Goal: Check status: Check status

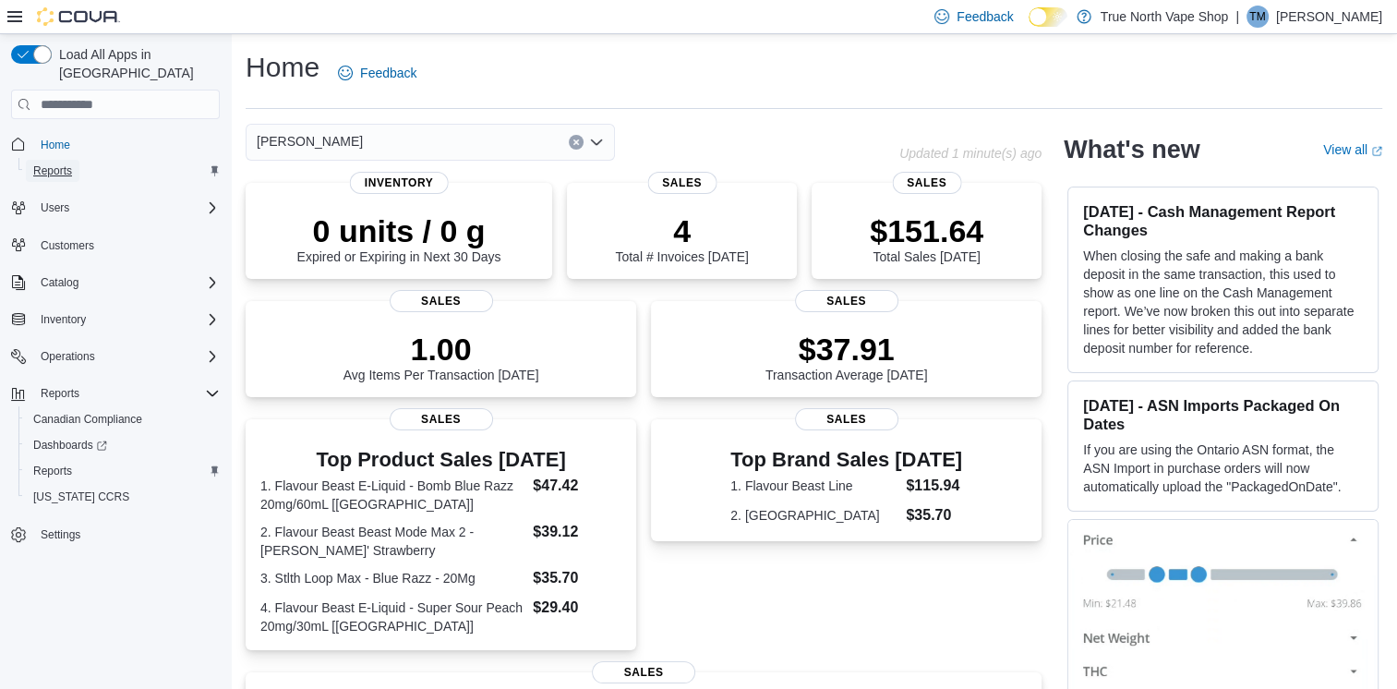
click at [60, 161] on span "Reports" at bounding box center [52, 171] width 39 height 22
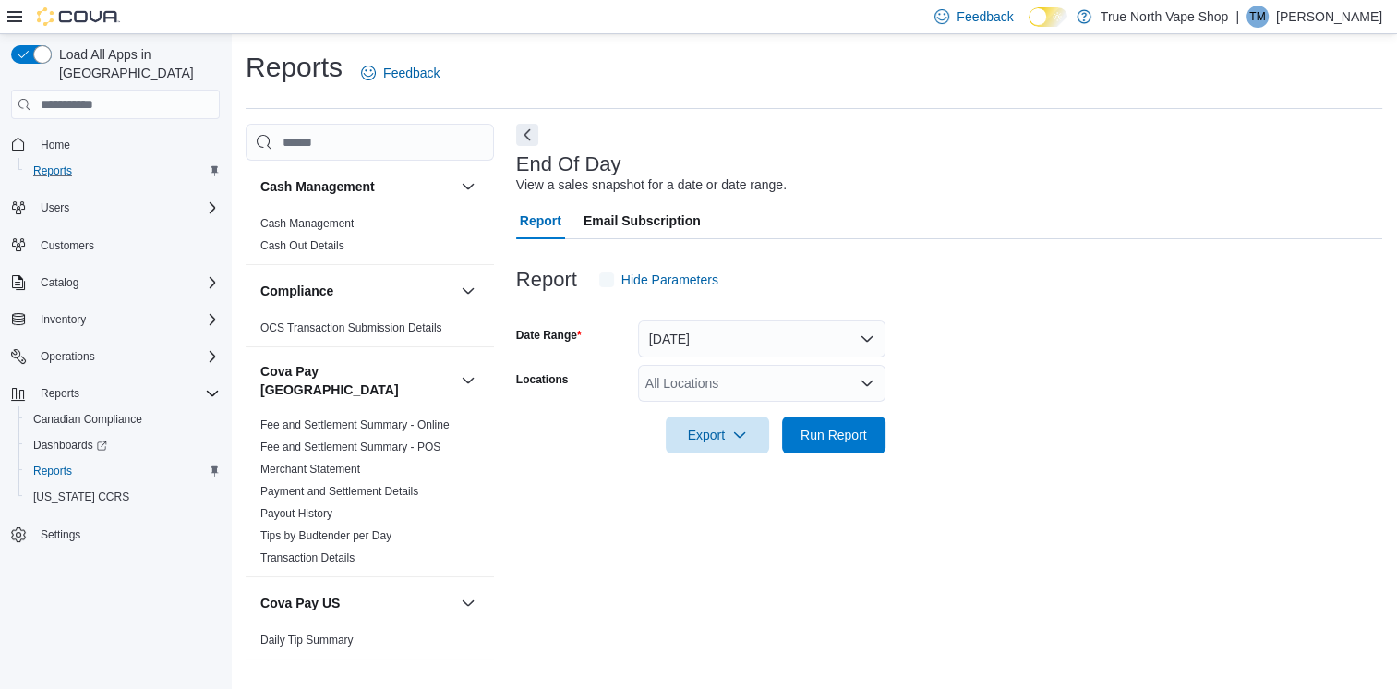
scroll to position [4, 0]
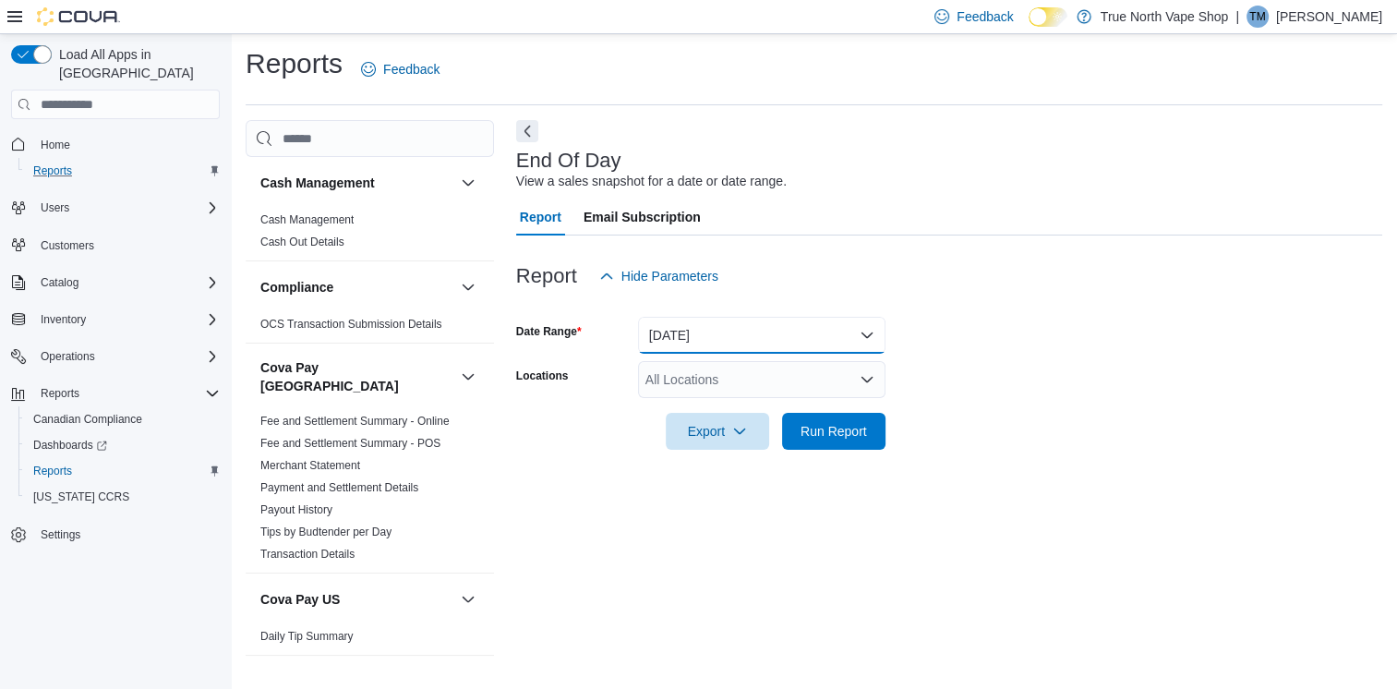
click at [678, 343] on button "[DATE]" at bounding box center [762, 335] width 248 height 37
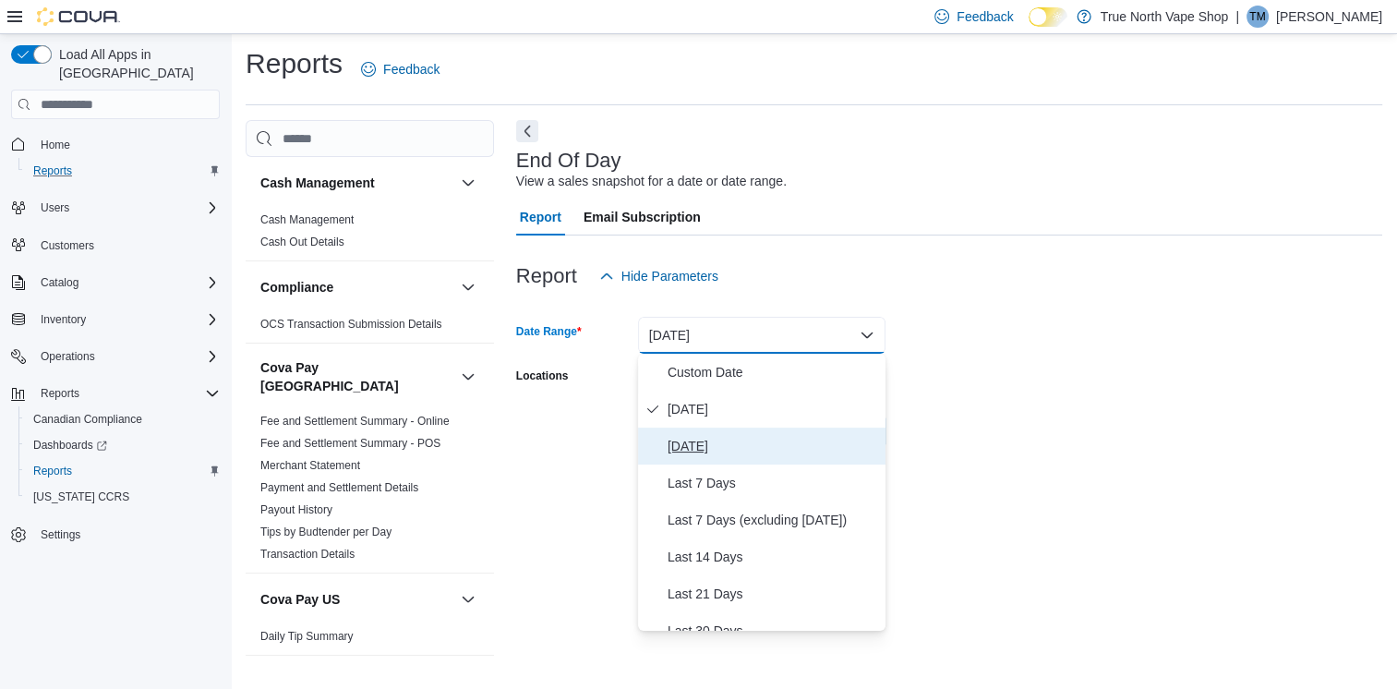
click at [690, 448] on span "[DATE]" at bounding box center [773, 446] width 211 height 22
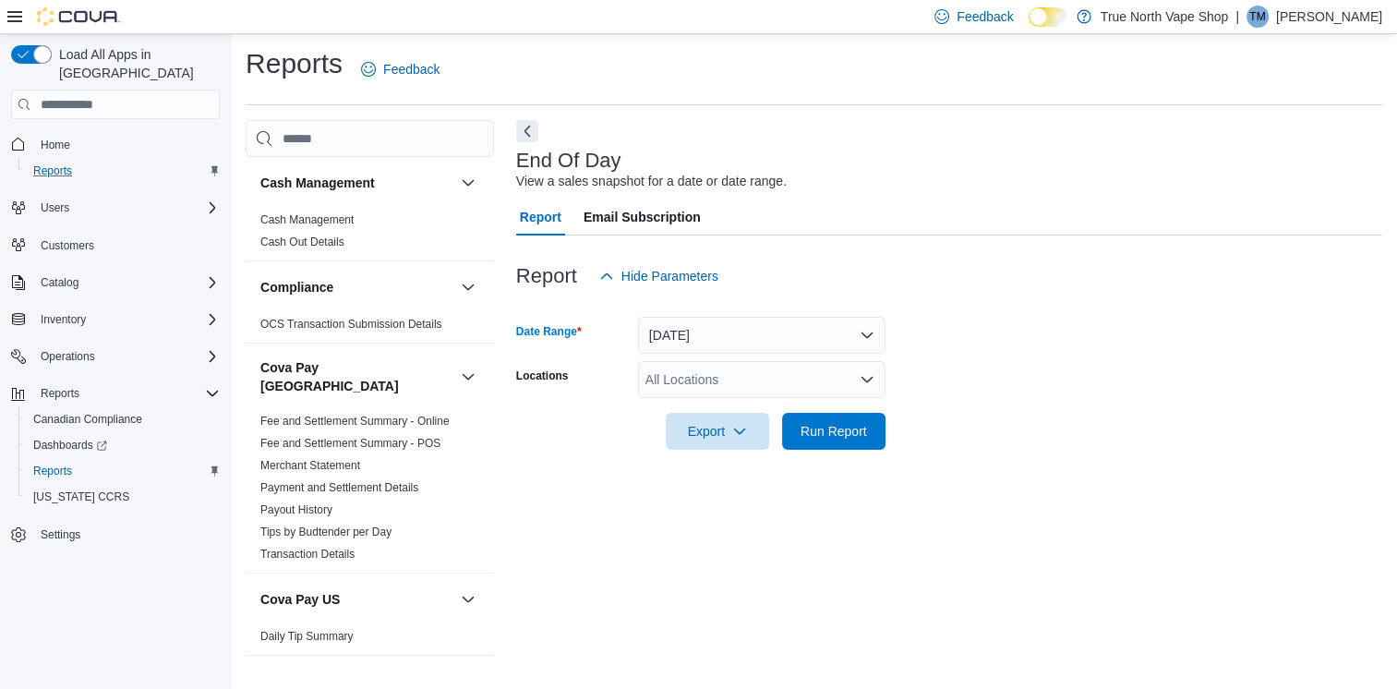
click at [809, 377] on div "All Locations" at bounding box center [762, 379] width 248 height 37
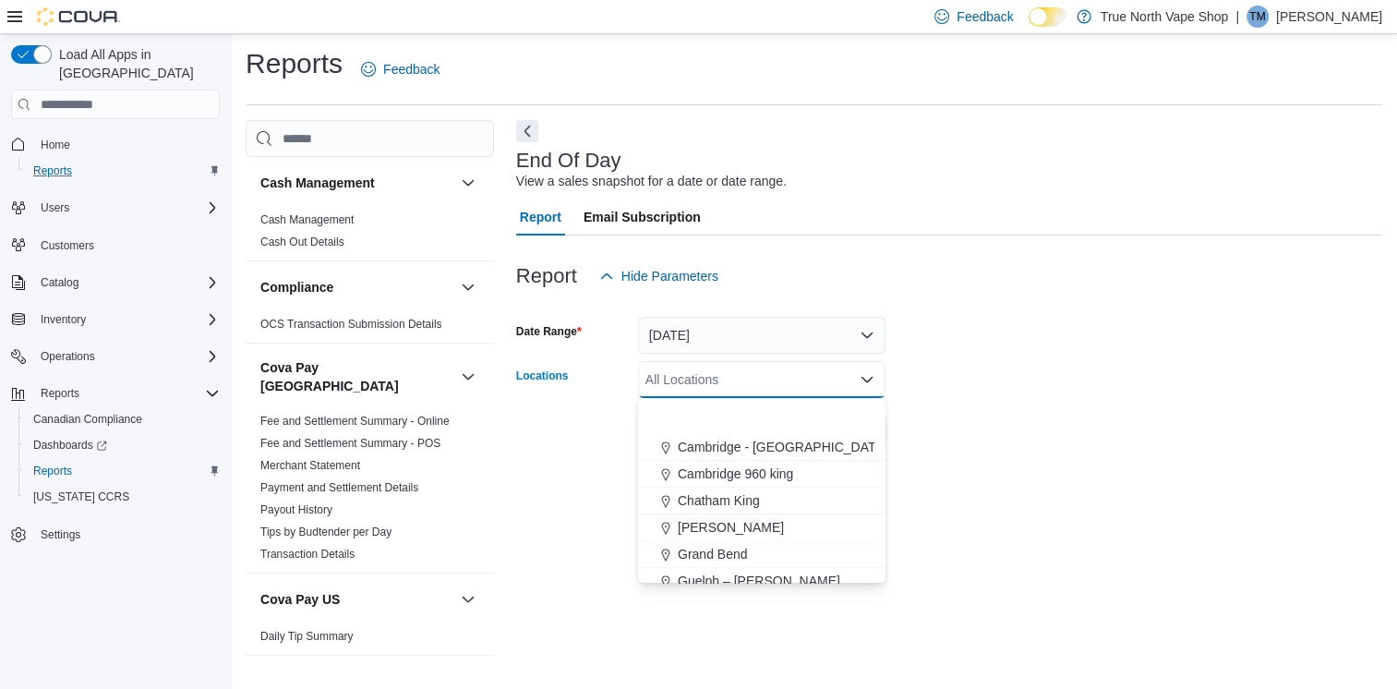
scroll to position [185, 0]
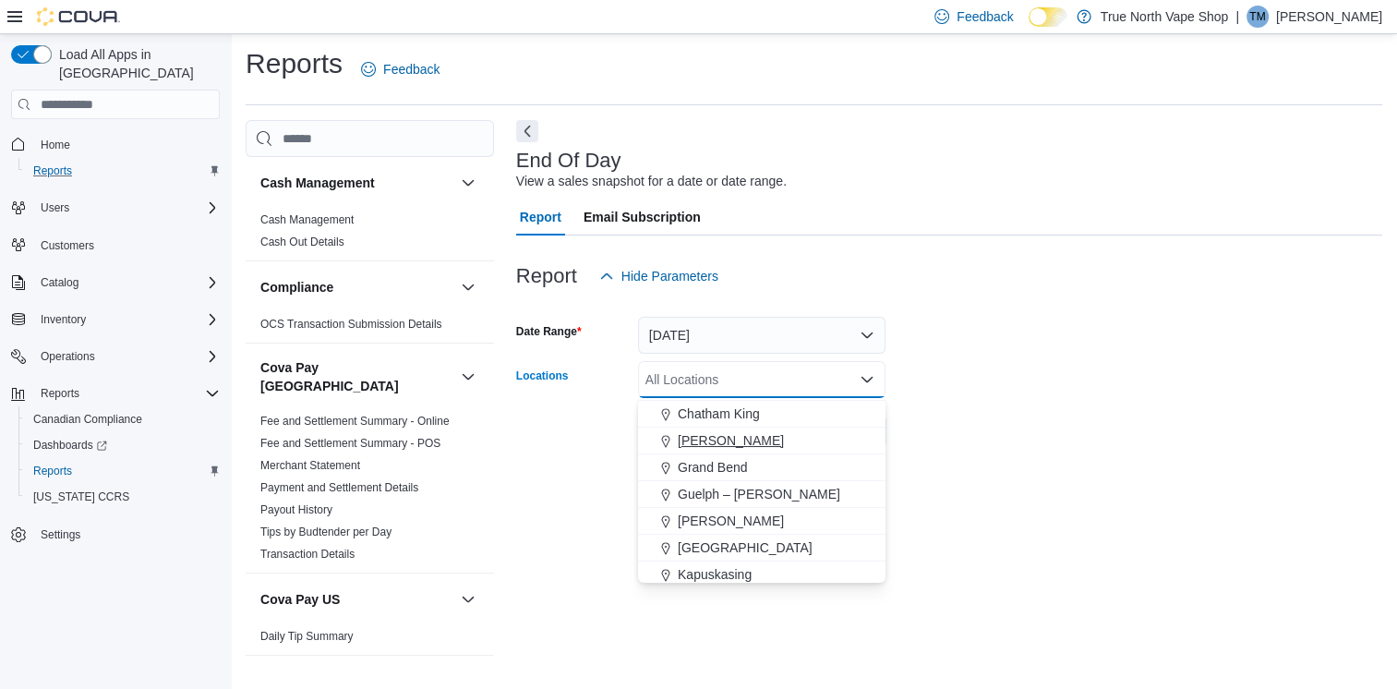
click at [722, 443] on span "[PERSON_NAME]" at bounding box center [731, 440] width 106 height 18
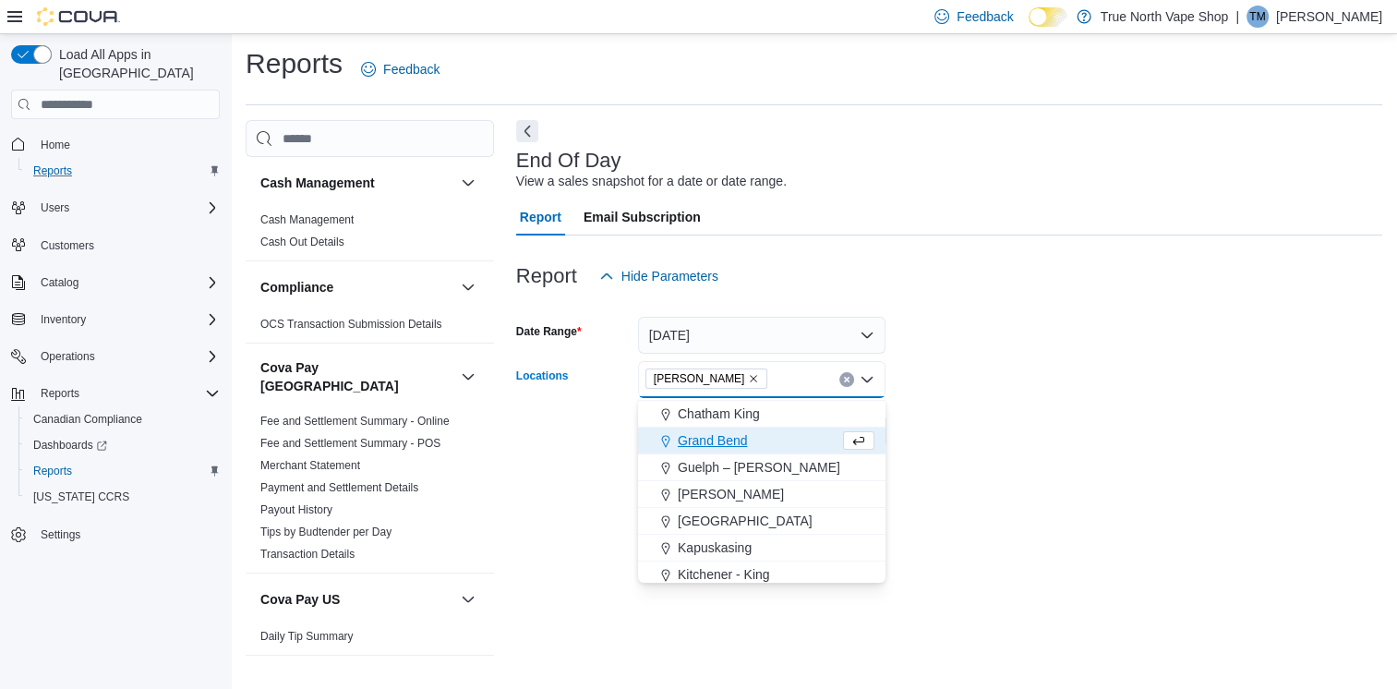
click at [1104, 398] on div at bounding box center [949, 405] width 866 height 15
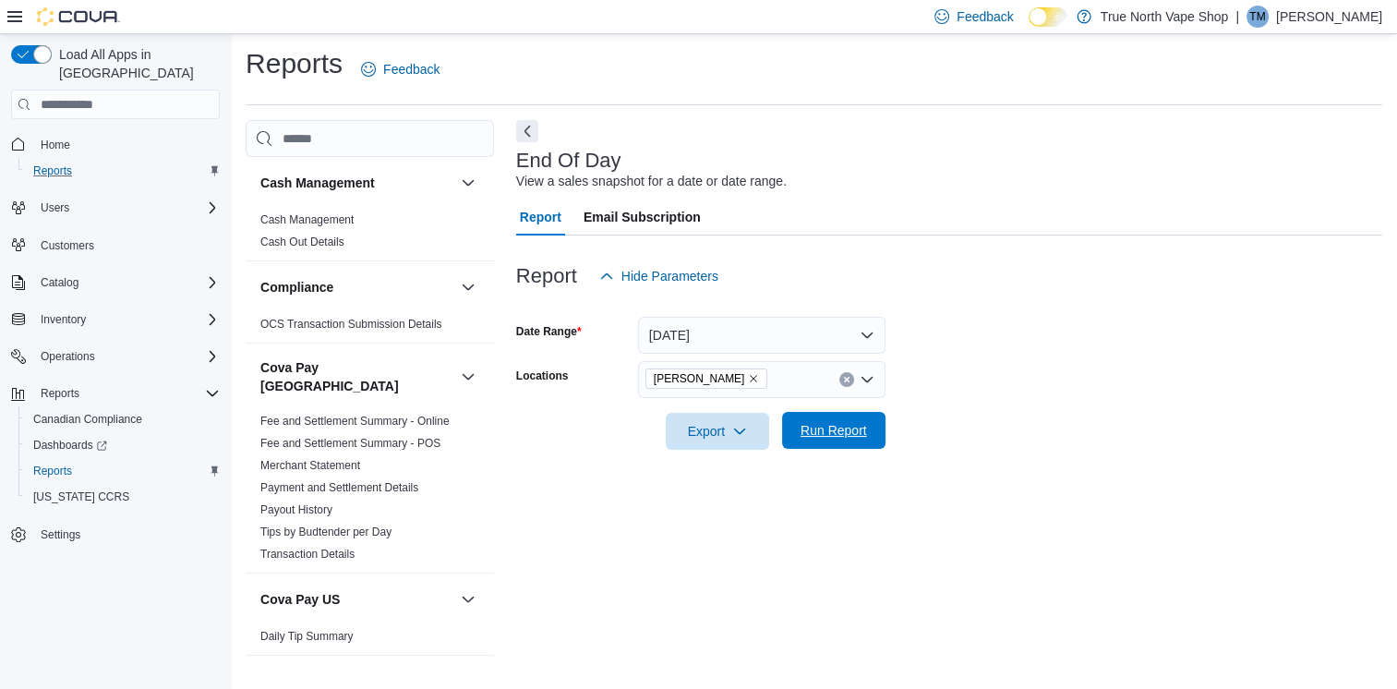
click at [844, 440] on span "Run Report" at bounding box center [833, 430] width 81 height 37
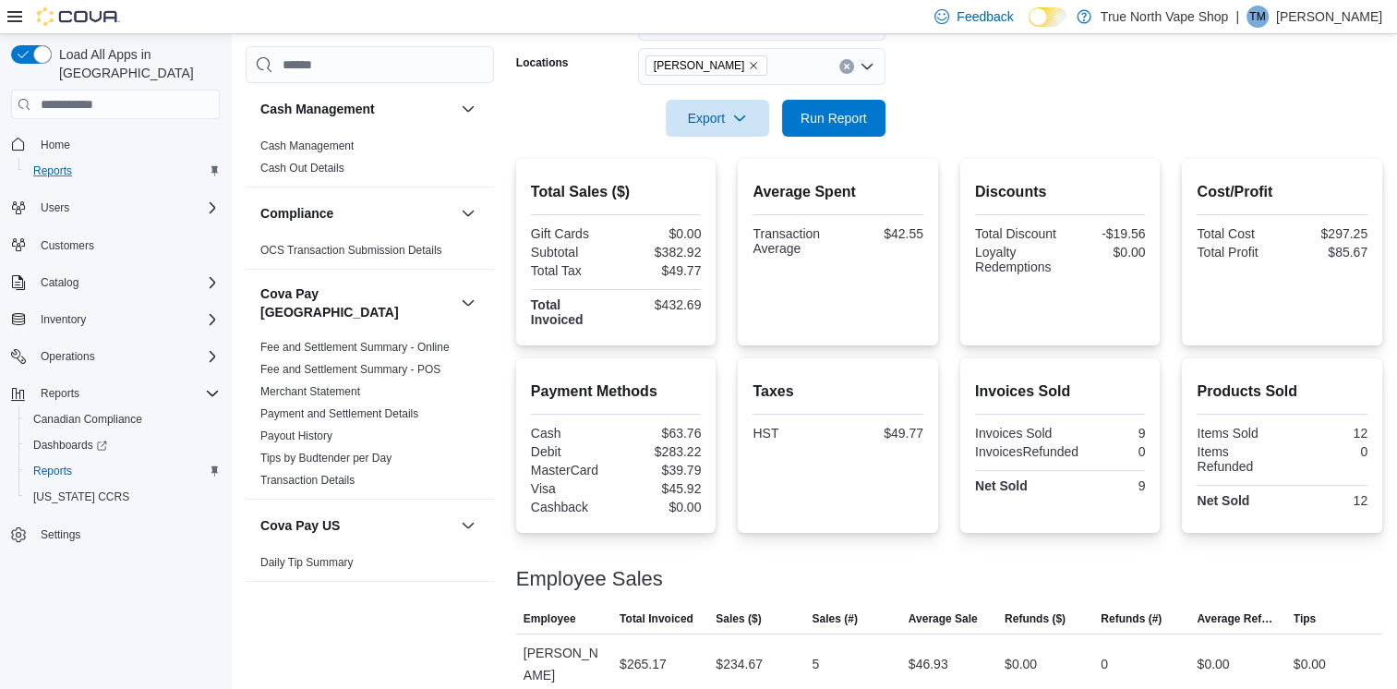
scroll to position [352, 0]
